Goal: Check status

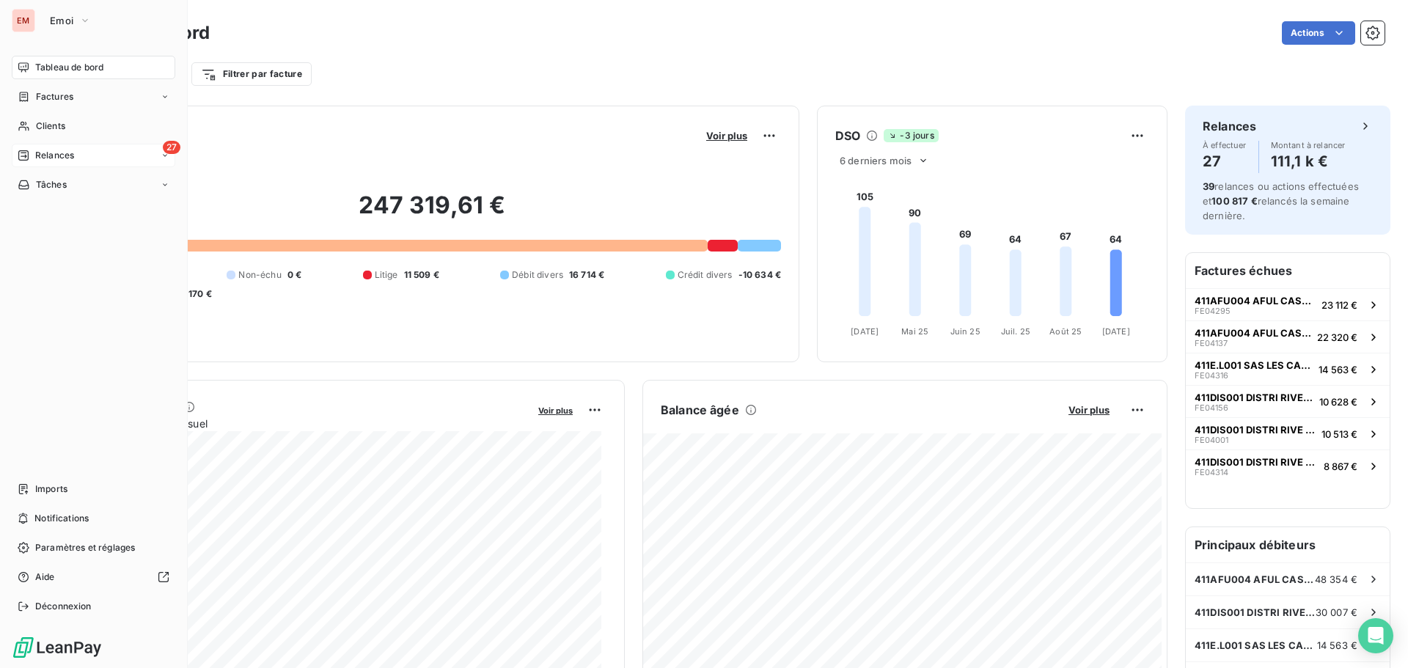
click at [62, 154] on span "Relances" at bounding box center [54, 155] width 39 height 13
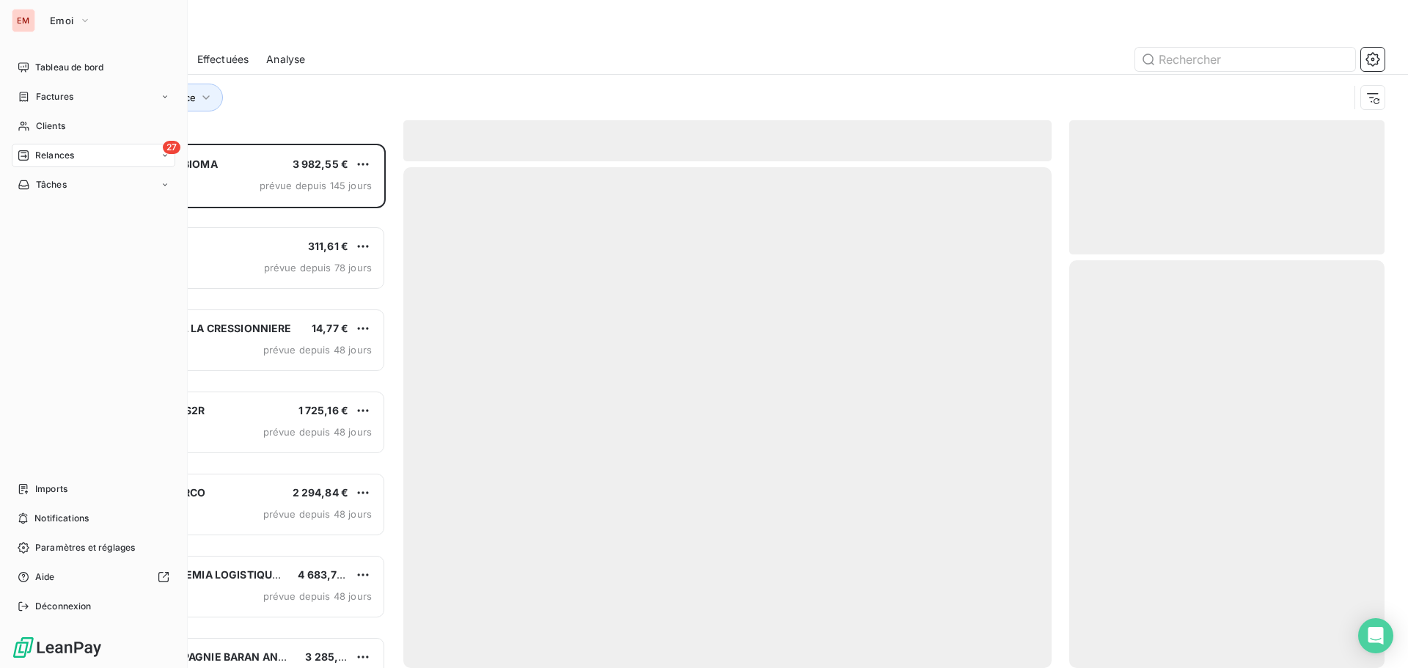
scroll to position [513, 304]
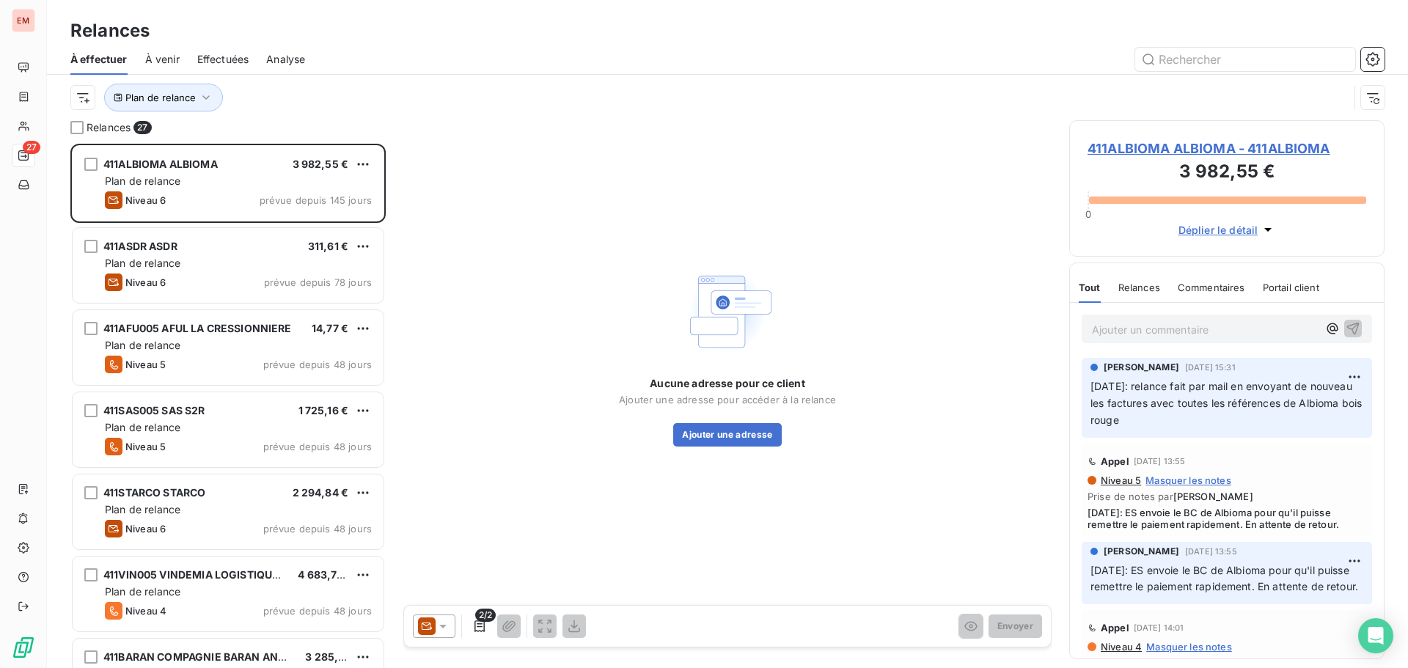
drag, startPoint x: 850, startPoint y: 277, endPoint x: 689, endPoint y: 317, distance: 166.3
click at [850, 277] on div "Aucune adresse pour ce client Ajouter une adresse pour accéder à la relance Ajo…" at bounding box center [727, 355] width 648 height 470
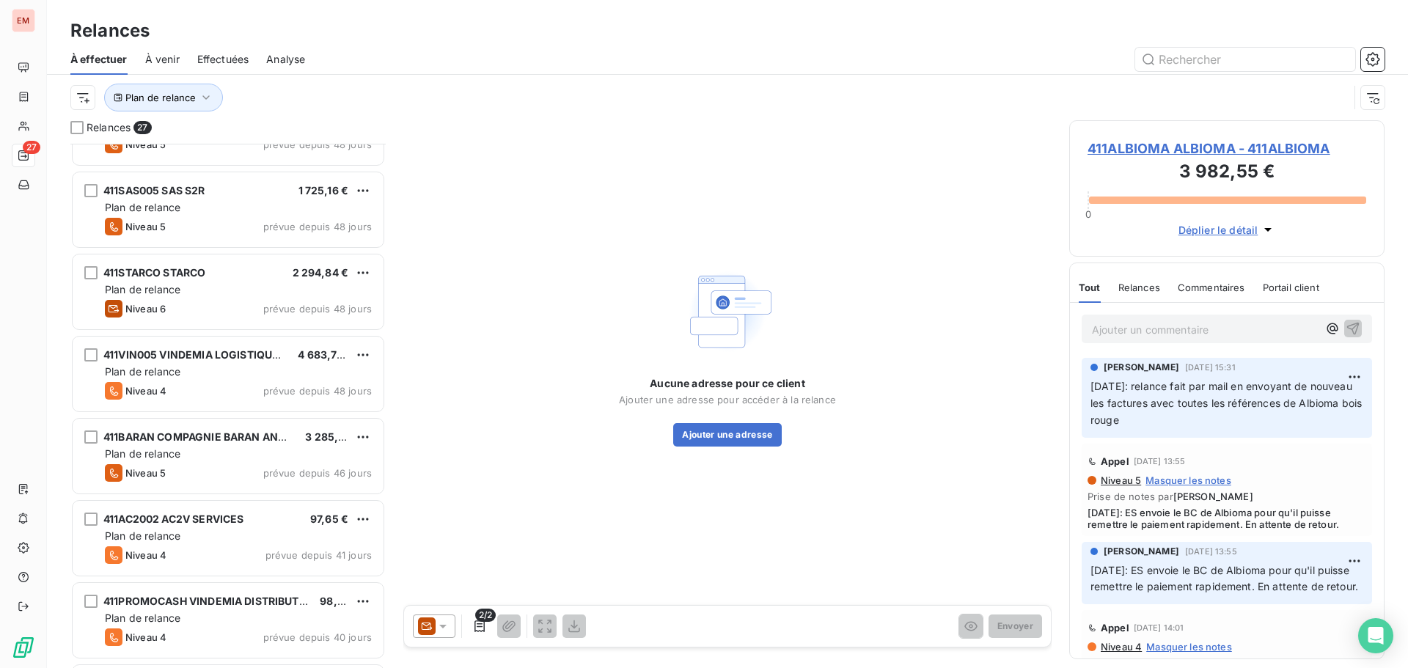
scroll to position [441, 0]
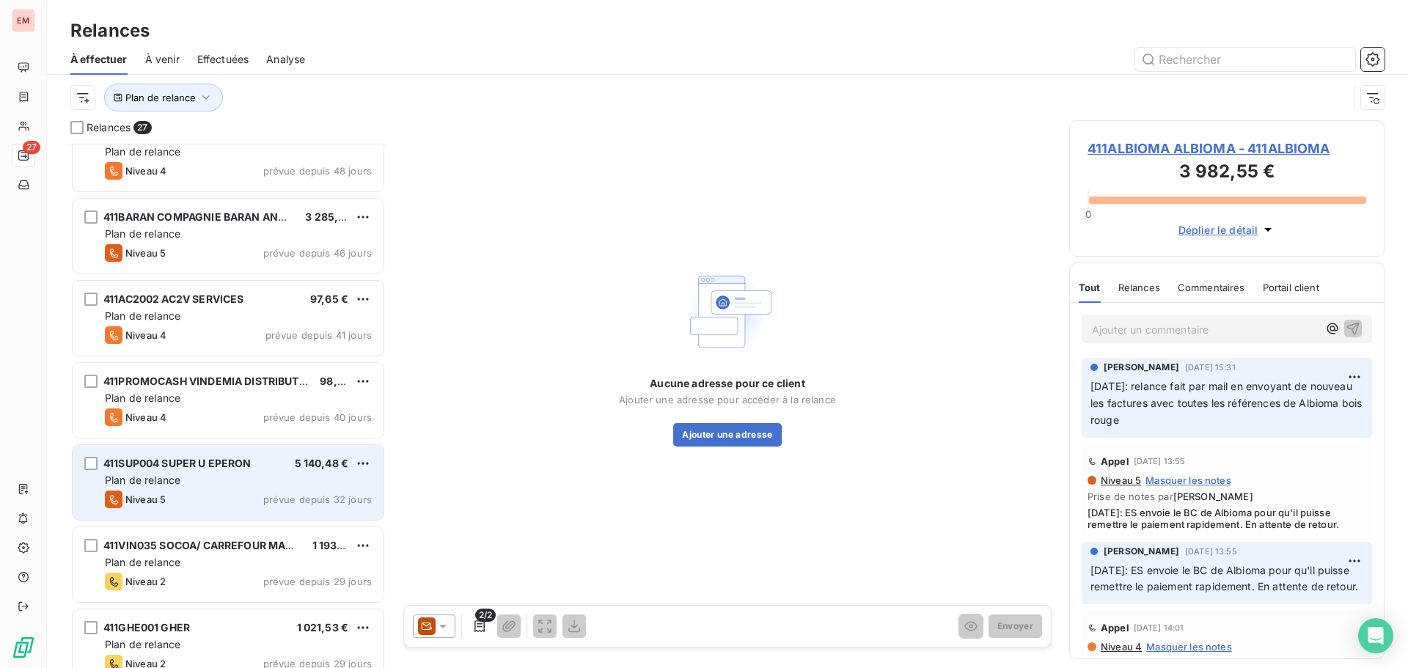
click at [207, 493] on div "Niveau 5 prévue depuis 32 jours" at bounding box center [238, 500] width 267 height 18
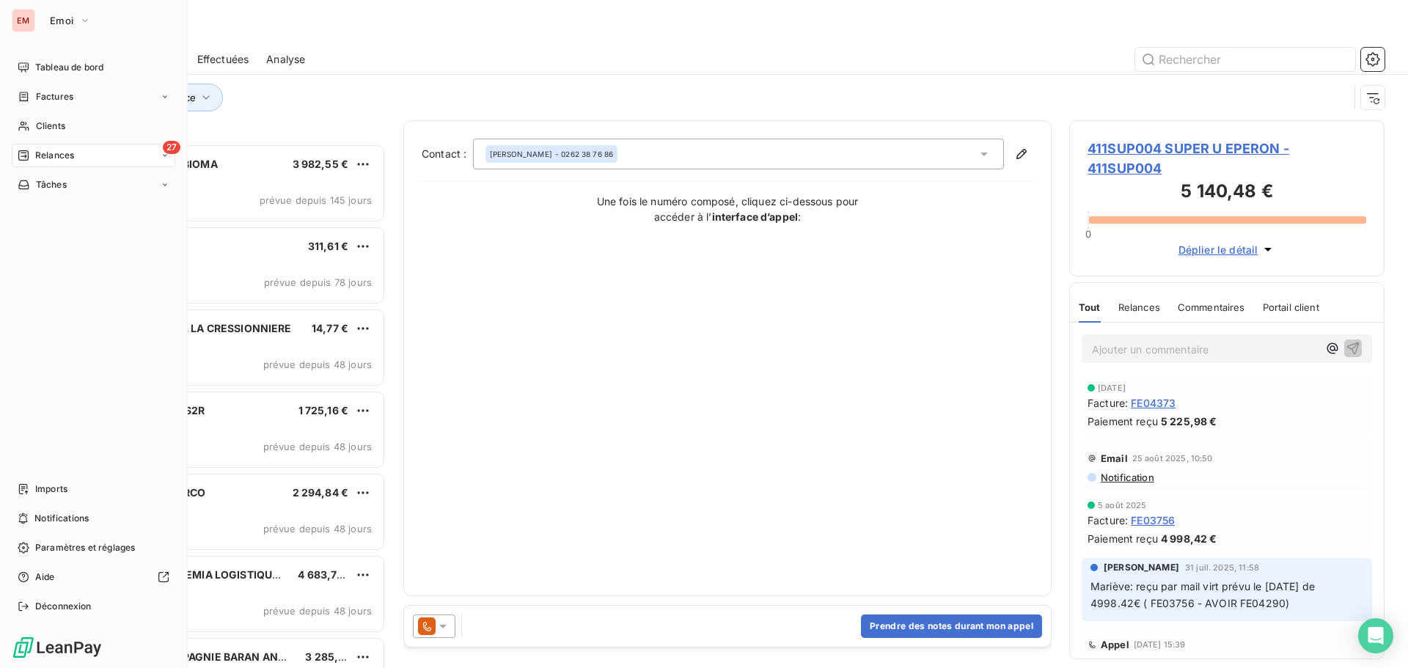
click at [87, 150] on div "27 Relances" at bounding box center [94, 155] width 164 height 23
